Goal: Information Seeking & Learning: Check status

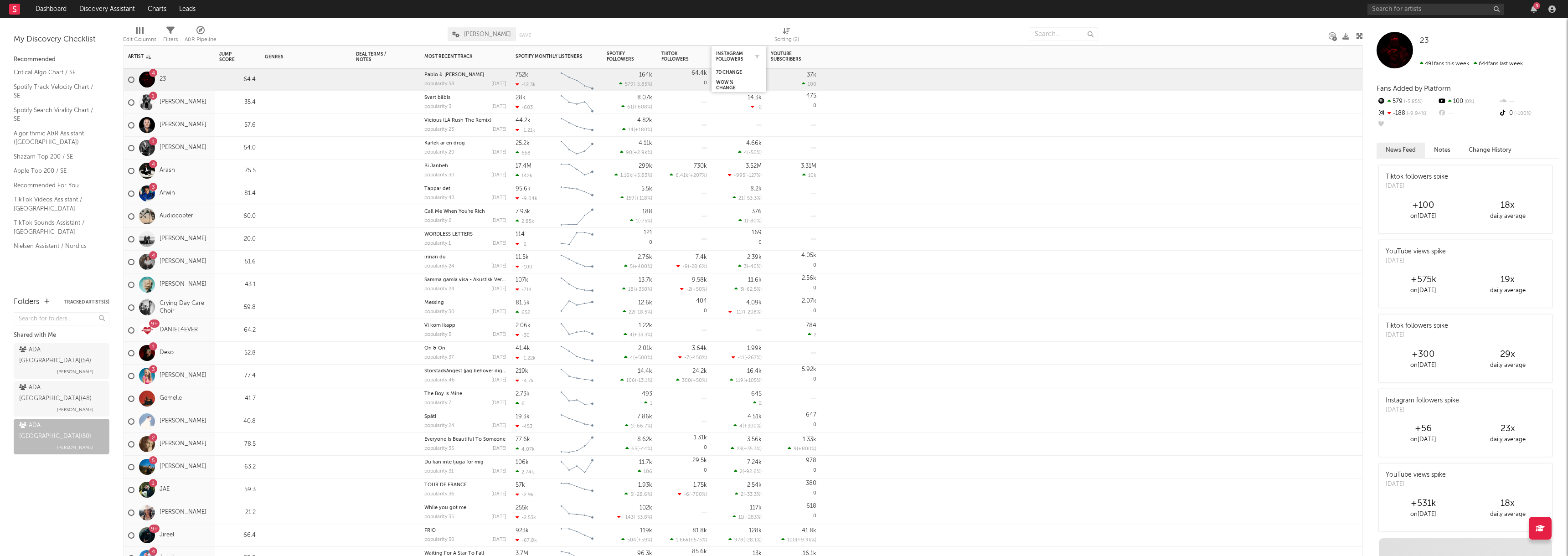
click at [748, 53] on div at bounding box center [755, 56] width 13 height 9
click at [754, 54] on button "button" at bounding box center [757, 56] width 9 height 9
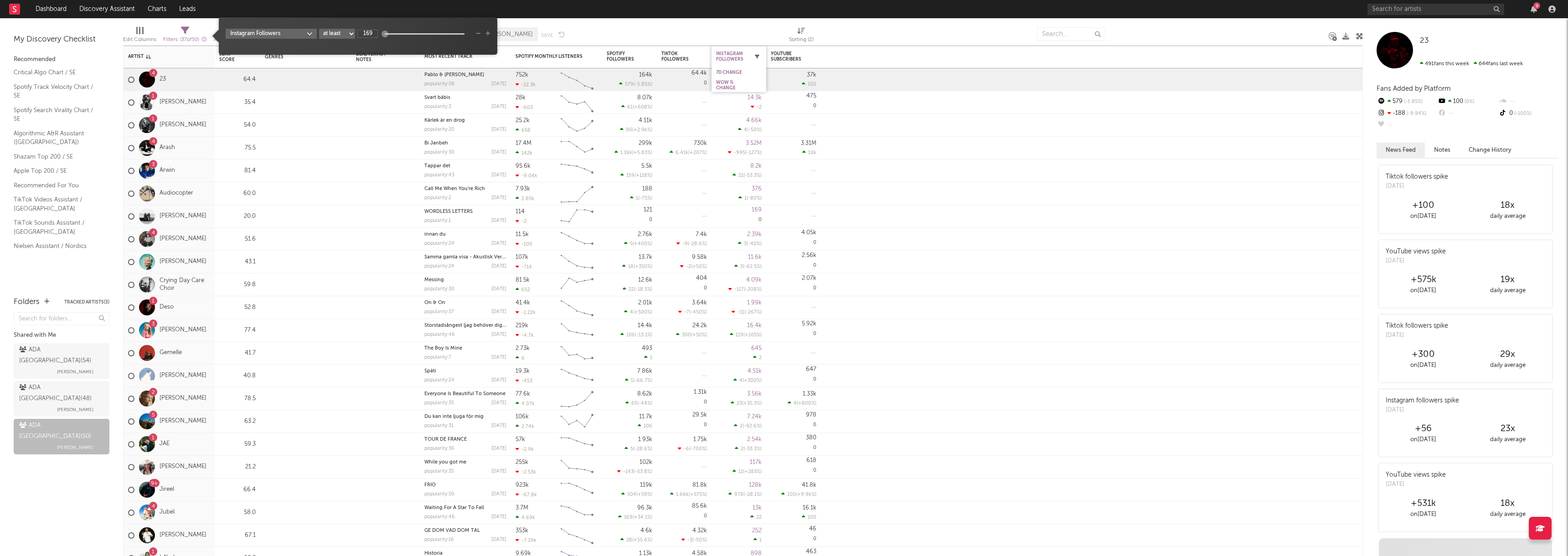
click at [754, 54] on button "button" at bounding box center [757, 56] width 9 height 9
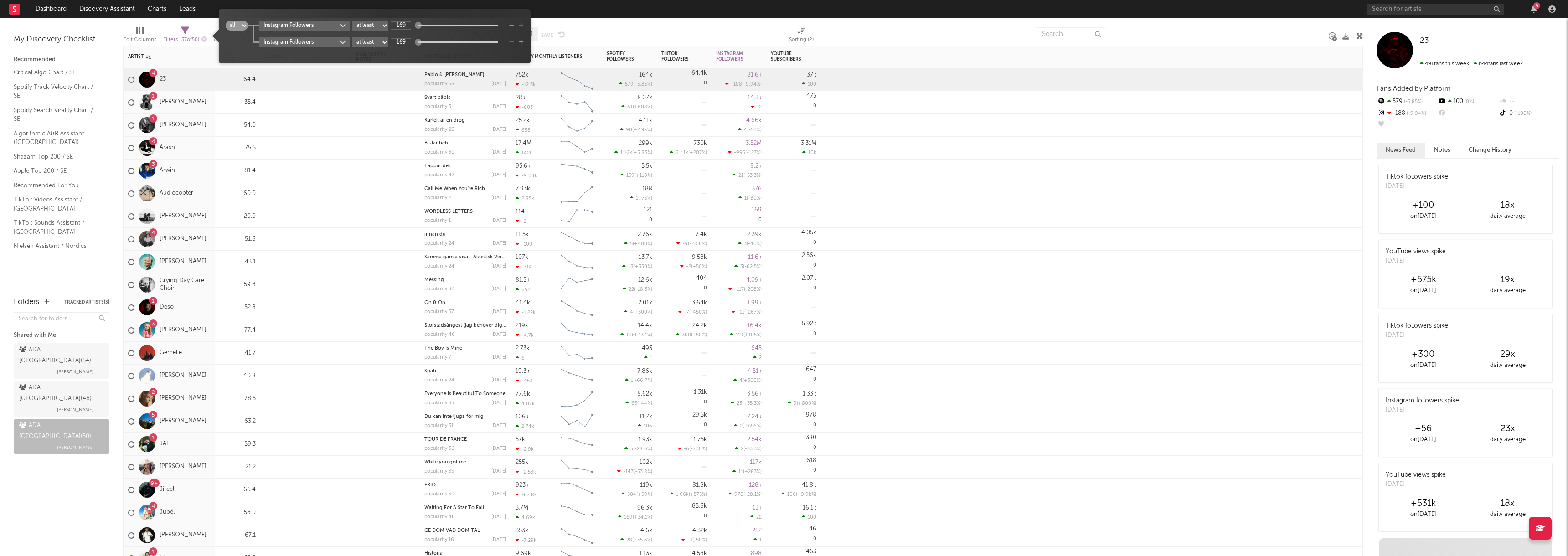
click at [928, 92] on div at bounding box center [1092, 102] width 542 height 23
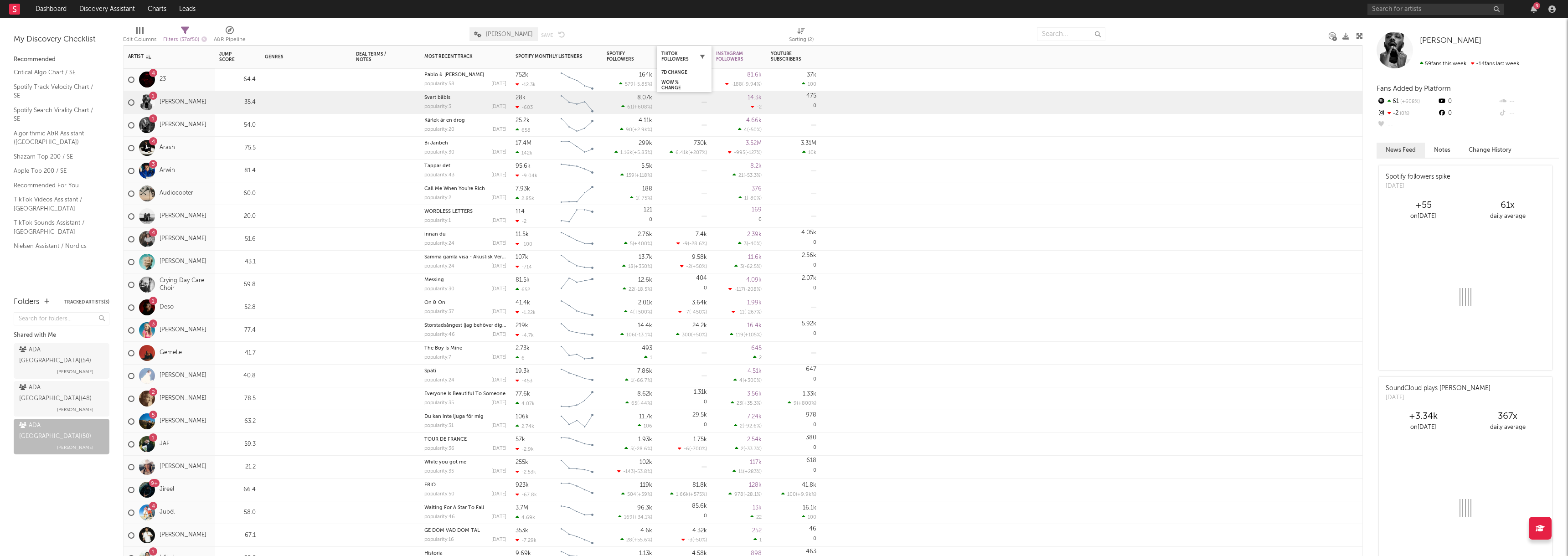
click at [705, 58] on button "button" at bounding box center [702, 56] width 9 height 9
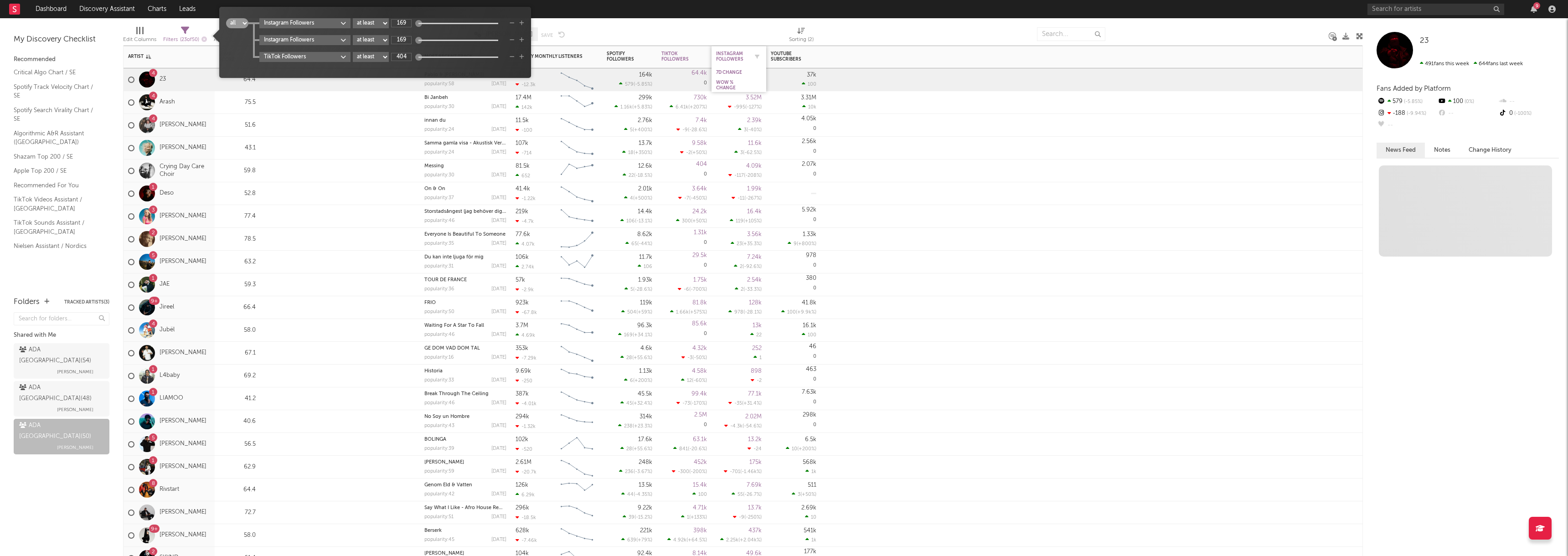
click at [732, 57] on div "Instagram Followers" at bounding box center [732, 57] width 32 height 11
